Goal: Task Accomplishment & Management: Manage account settings

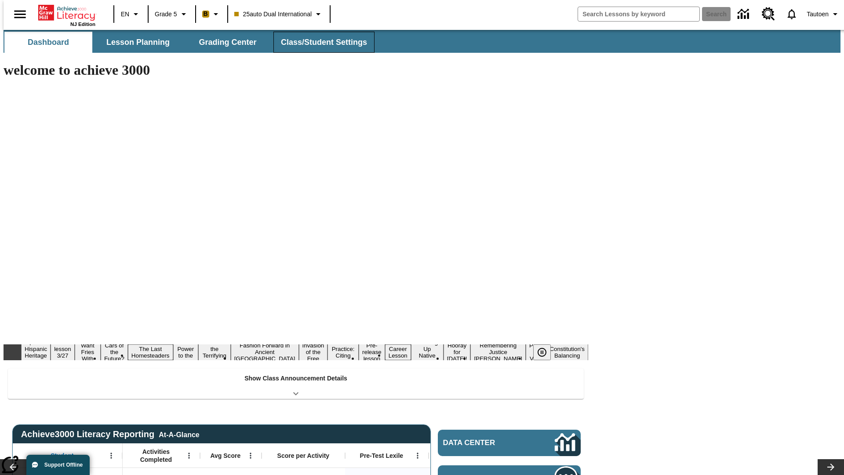
click at [319, 42] on button "Class/Student Settings" at bounding box center [323, 42] width 101 height 21
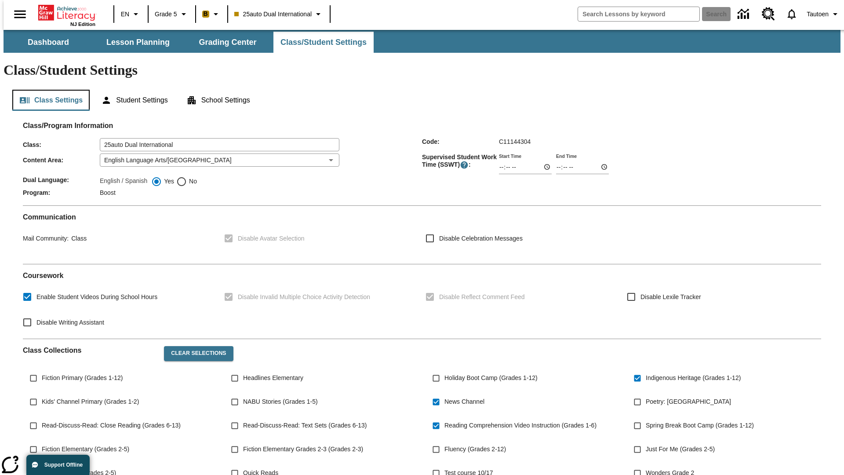
click at [47, 90] on button "Class Settings" at bounding box center [50, 100] width 77 height 21
click at [187, 177] on span "No" at bounding box center [192, 181] width 10 height 9
click at [187, 176] on input "No" at bounding box center [181, 181] width 11 height 11
radio input "true"
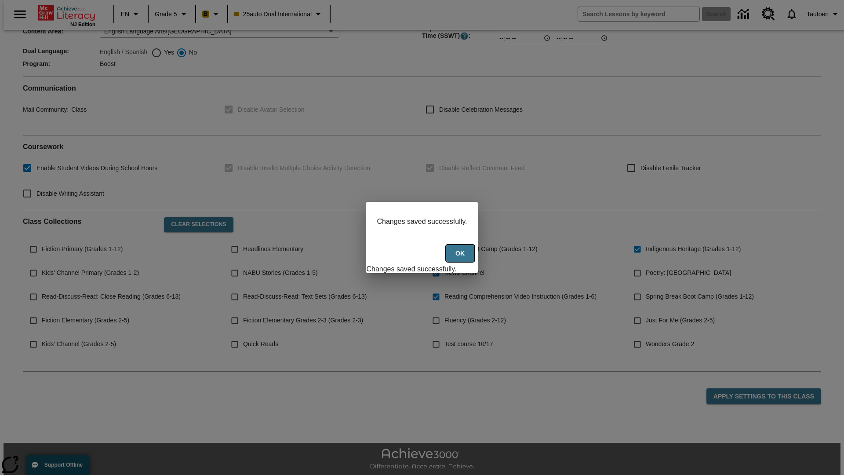
click at [461, 258] on button "Ok" at bounding box center [460, 253] width 28 height 17
